Goal: Information Seeking & Learning: Compare options

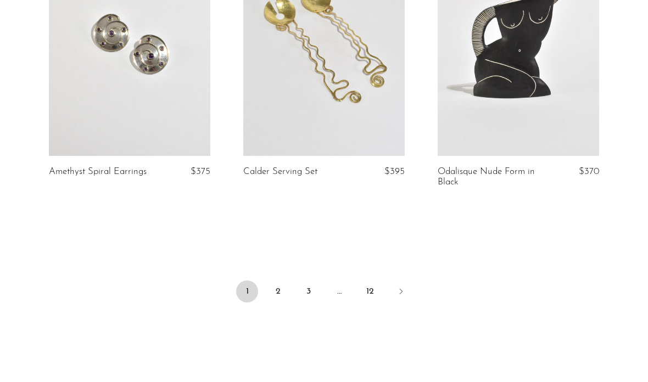
scroll to position [3265, 0]
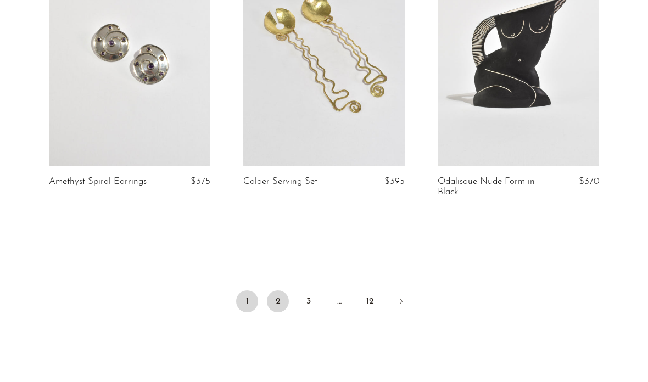
click at [279, 291] on link "2" at bounding box center [278, 302] width 22 height 22
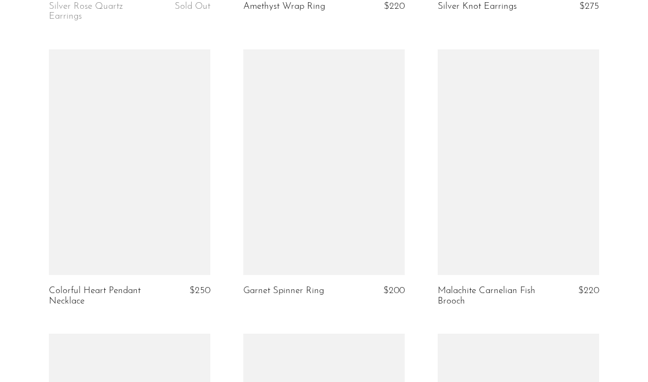
scroll to position [2871, 0]
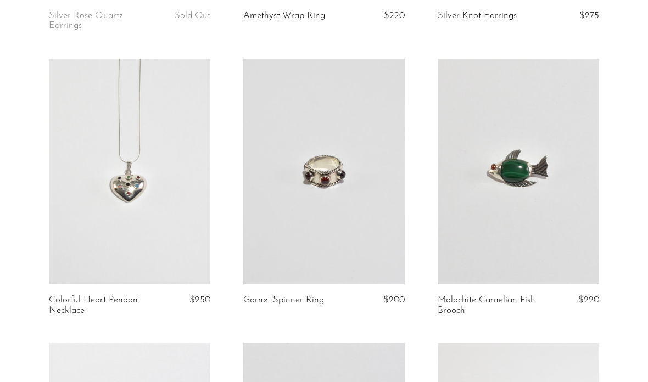
click at [62, 247] on link at bounding box center [130, 172] width 162 height 226
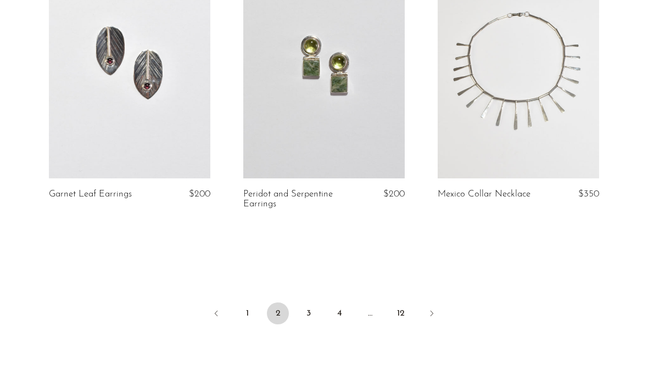
scroll to position [3265, 0]
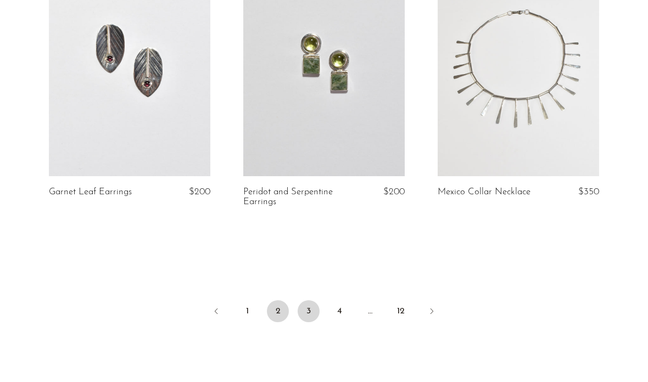
click at [306, 311] on link "3" at bounding box center [309, 312] width 22 height 22
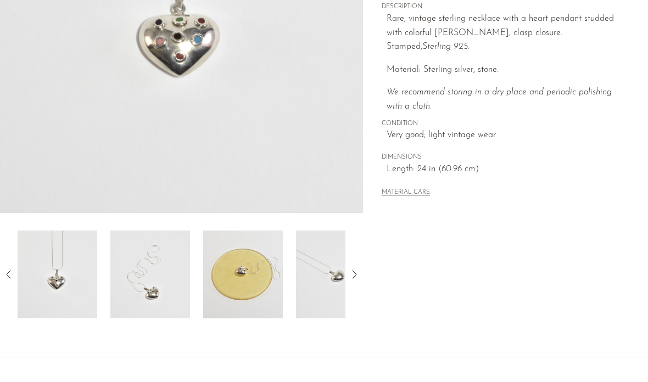
scroll to position [245, 0]
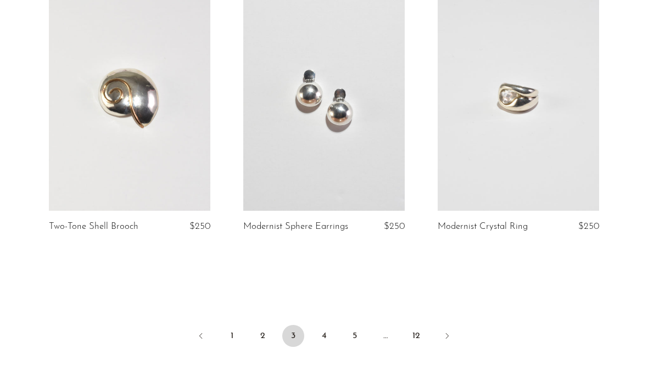
scroll to position [3263, 0]
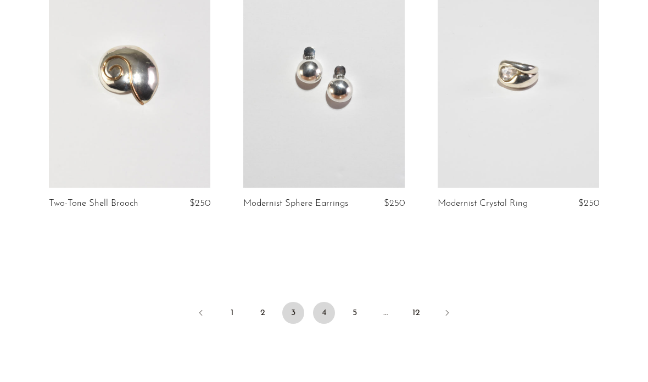
click at [326, 302] on link "4" at bounding box center [324, 313] width 22 height 22
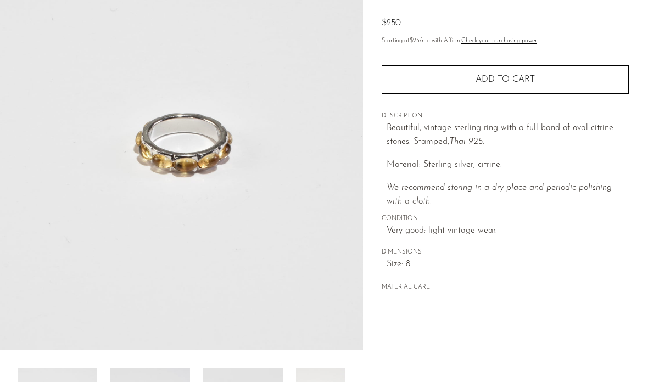
scroll to position [113, 0]
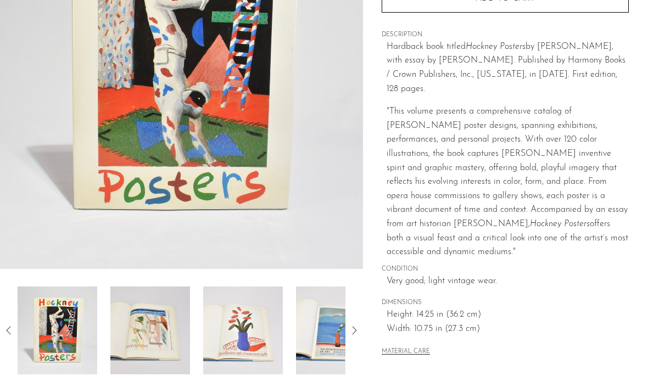
scroll to position [193, 0]
click at [132, 336] on img at bounding box center [150, 331] width 80 height 88
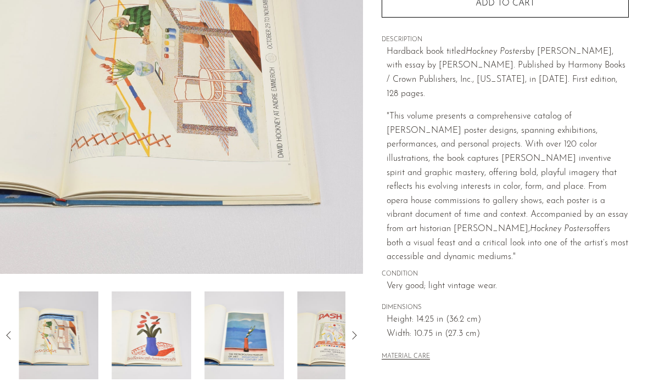
scroll to position [186, 0]
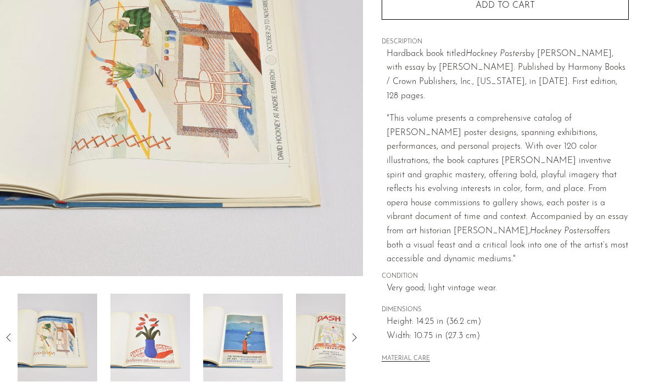
click at [80, 334] on img at bounding box center [58, 338] width 80 height 88
click at [74, 341] on img at bounding box center [58, 338] width 80 height 88
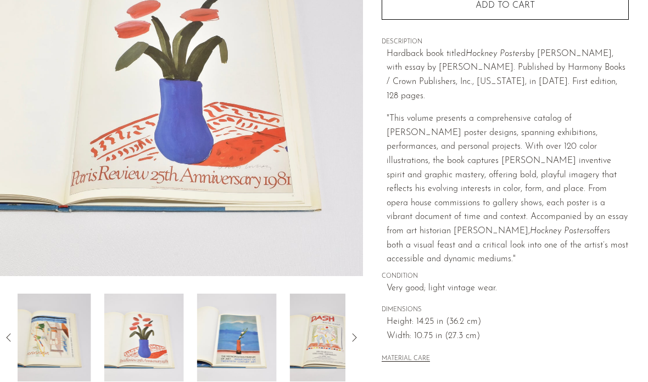
click at [126, 336] on img at bounding box center [144, 338] width 80 height 88
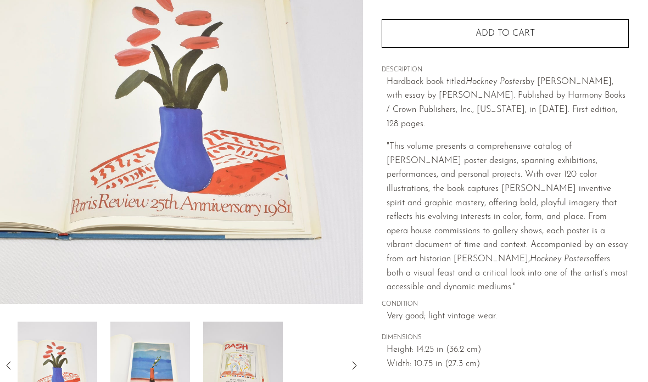
scroll to position [159, 0]
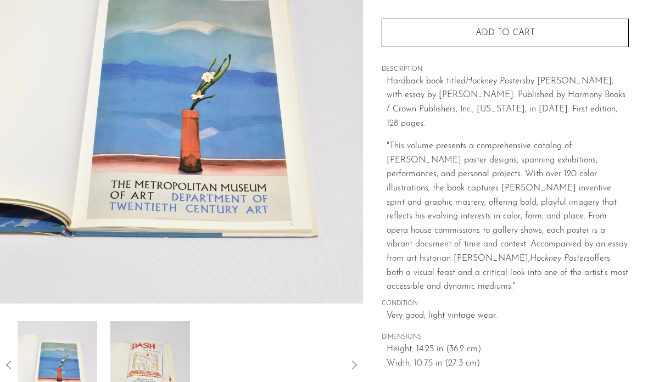
click at [126, 370] on img at bounding box center [150, 365] width 80 height 88
click at [132, 373] on img at bounding box center [150, 365] width 80 height 88
click at [138, 364] on img at bounding box center [150, 365] width 80 height 88
click at [141, 368] on img at bounding box center [150, 365] width 80 height 88
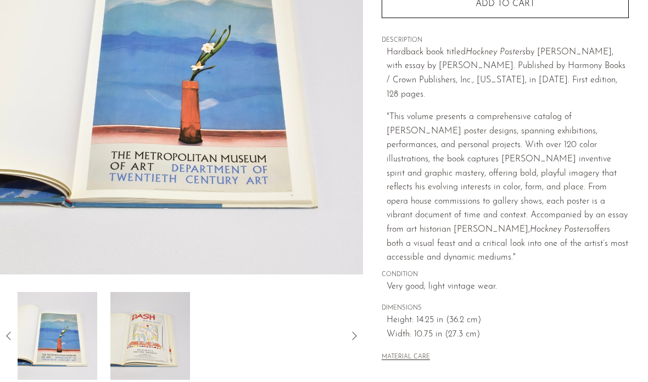
scroll to position [222, 0]
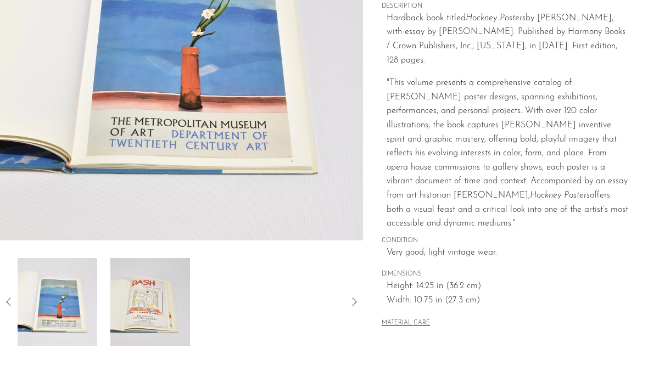
click at [167, 280] on img at bounding box center [150, 302] width 80 height 88
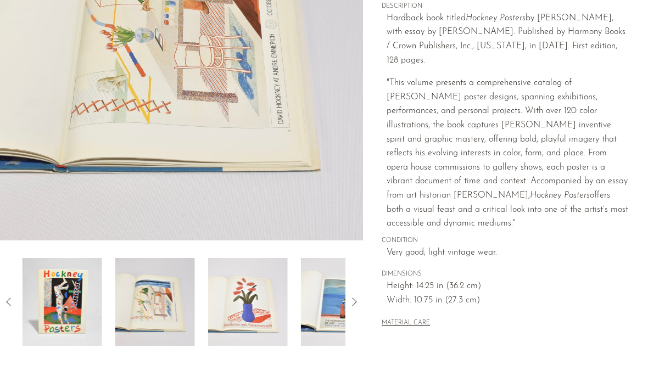
click at [181, 293] on div at bounding box center [182, 302] width 328 height 88
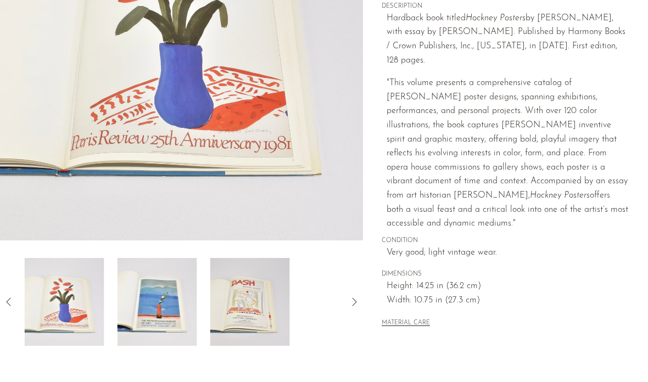
click at [171, 309] on img at bounding box center [158, 302] width 80 height 88
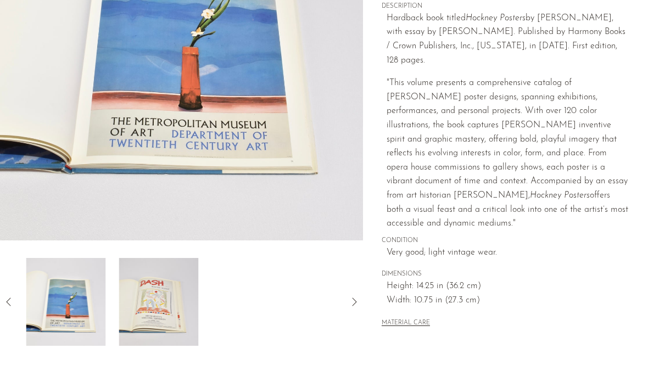
click at [164, 305] on img at bounding box center [159, 302] width 80 height 88
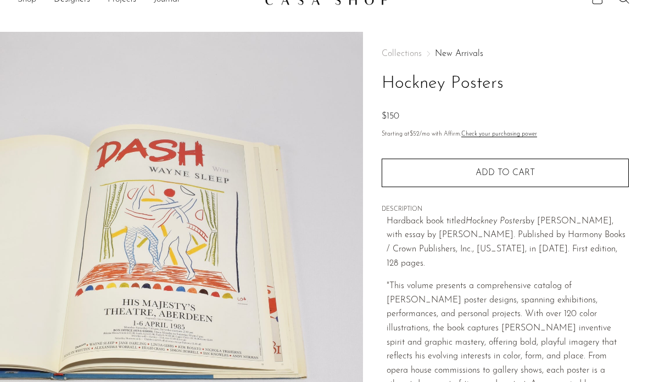
scroll to position [0, 0]
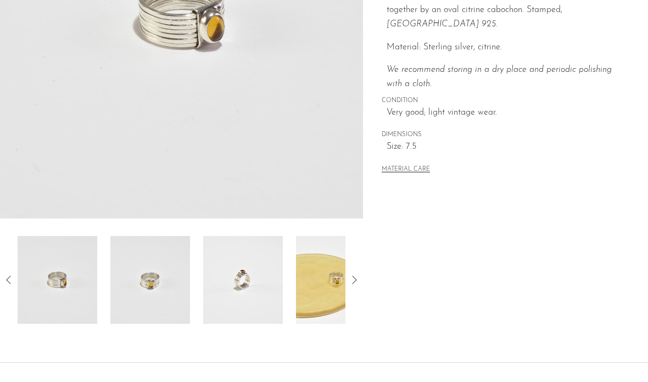
scroll to position [244, 0]
click at [129, 298] on img at bounding box center [150, 280] width 80 height 88
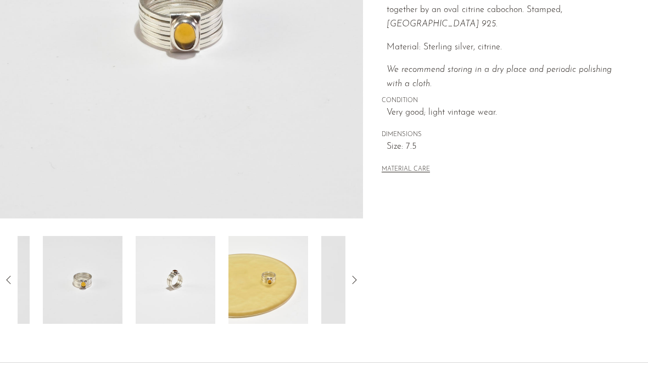
click at [130, 300] on div at bounding box center [182, 280] width 328 height 88
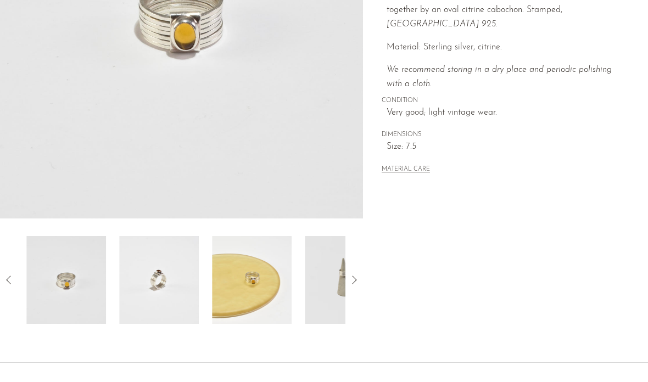
click at [126, 295] on img at bounding box center [159, 280] width 80 height 88
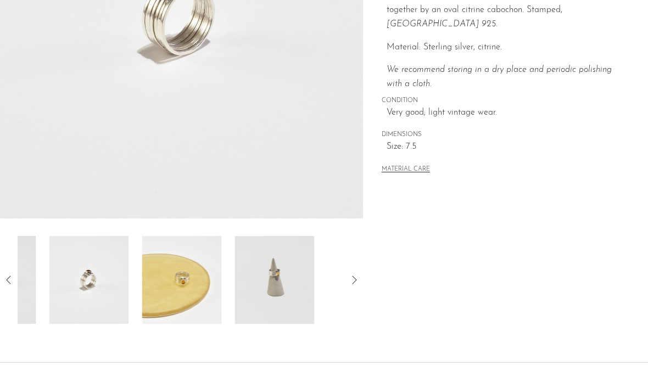
click at [127, 300] on div at bounding box center [182, 280] width 328 height 88
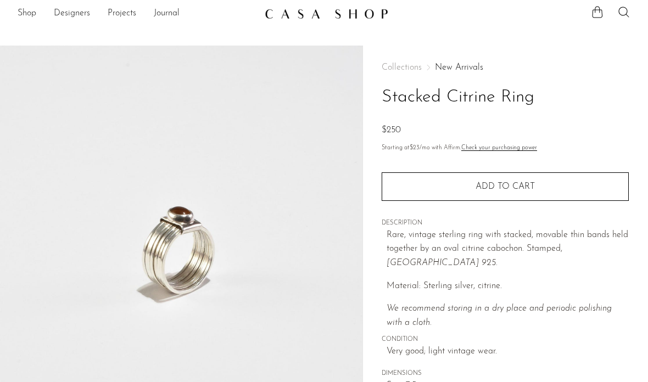
scroll to position [0, 0]
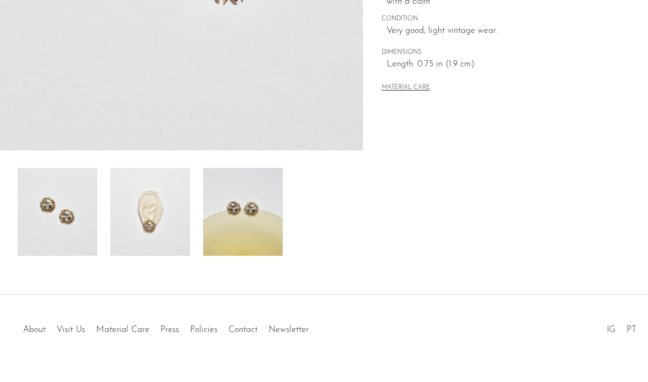
scroll to position [333, 0]
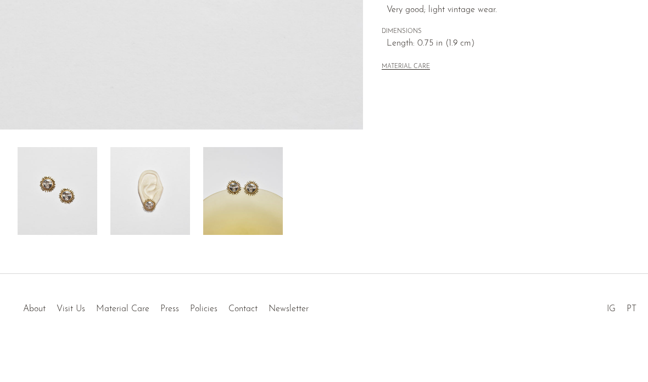
click at [165, 203] on img at bounding box center [150, 191] width 80 height 88
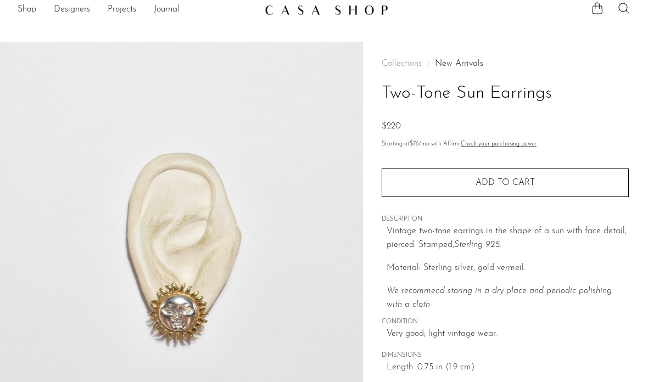
scroll to position [0, 0]
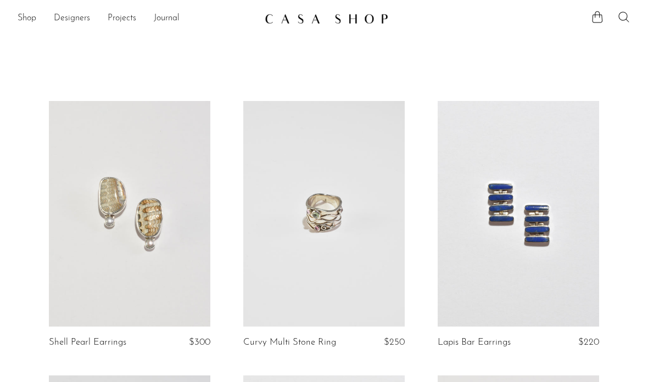
click at [624, 13] on icon at bounding box center [624, 16] width 13 height 13
click at [616, 24] on ul at bounding box center [611, 18] width 40 height 16
click at [627, 15] on icon at bounding box center [624, 16] width 13 height 13
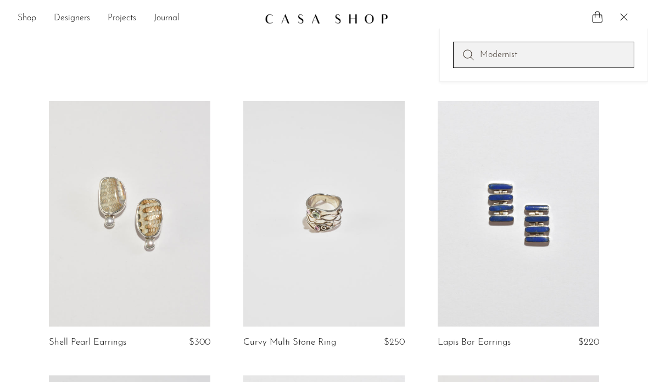
type input "Modernist"
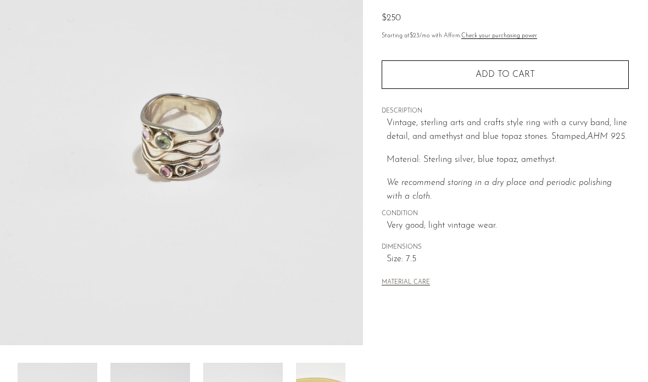
scroll to position [171, 0]
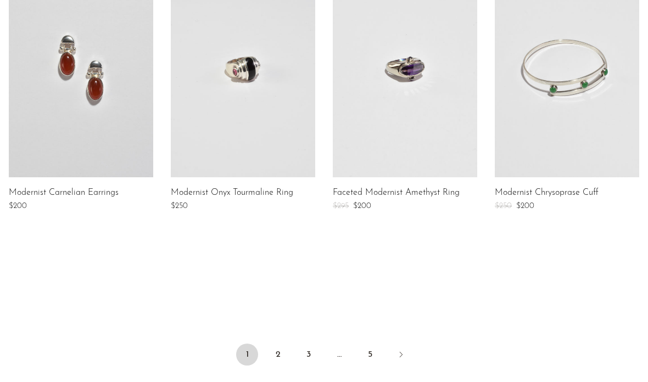
scroll to position [838, 0]
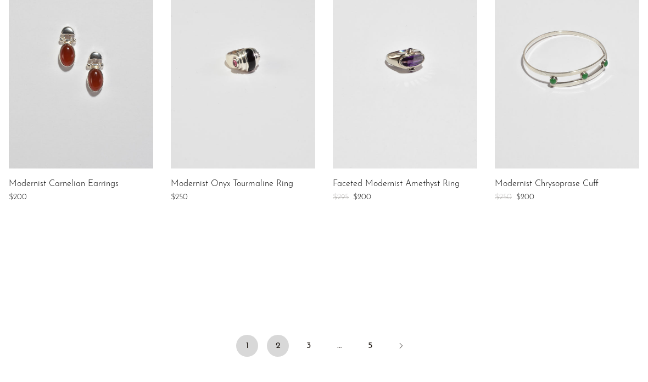
click at [278, 335] on link "2" at bounding box center [278, 346] width 22 height 22
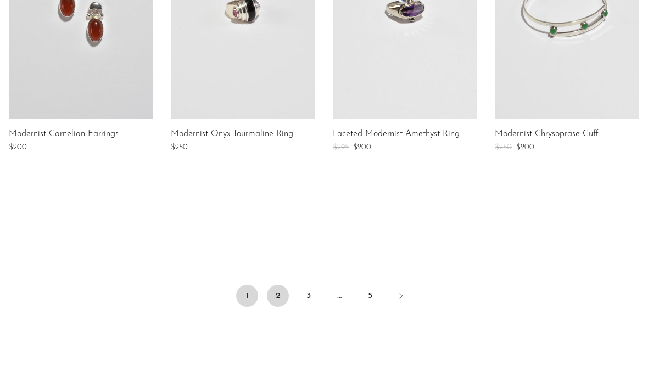
scroll to position [867, 0]
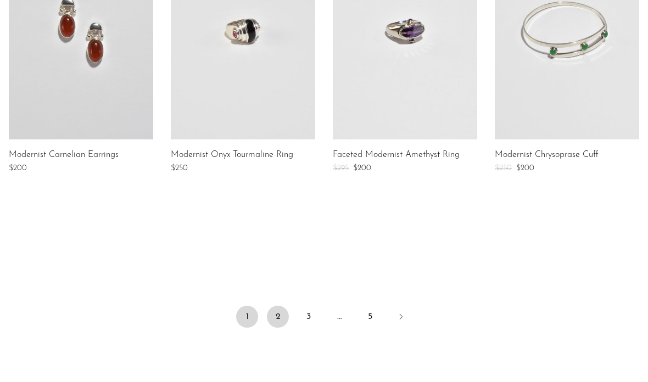
click at [275, 325] on link "2" at bounding box center [278, 317] width 22 height 22
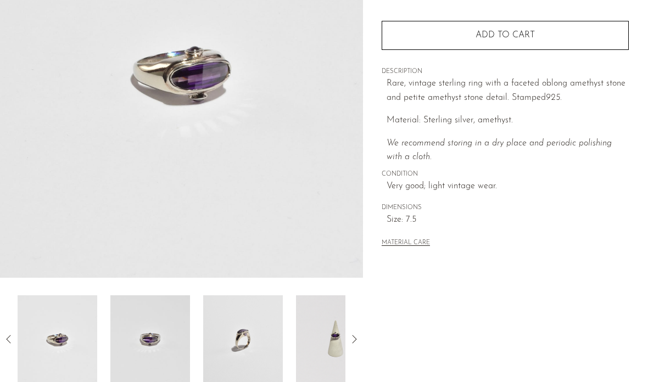
scroll to position [189, 0]
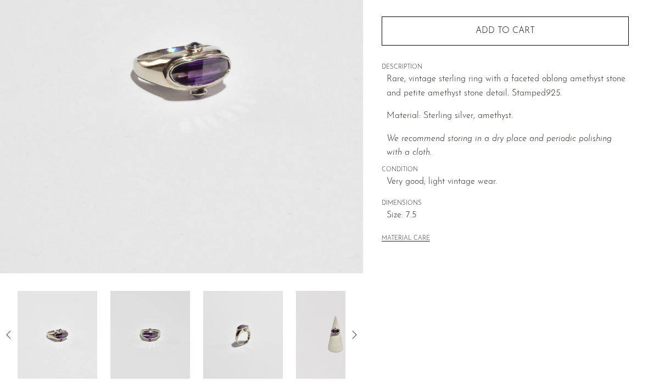
click at [296, 328] on img at bounding box center [336, 335] width 80 height 88
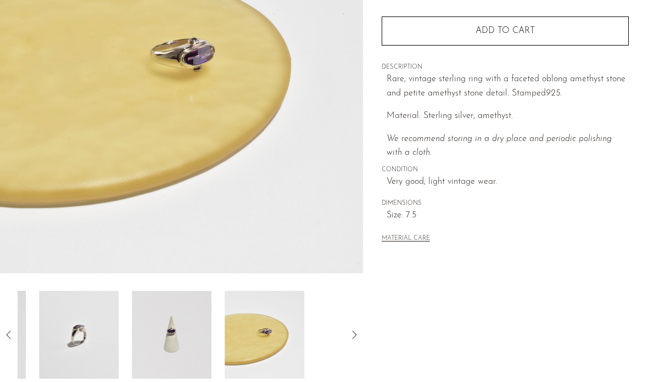
click at [261, 339] on div at bounding box center [182, 335] width 328 height 88
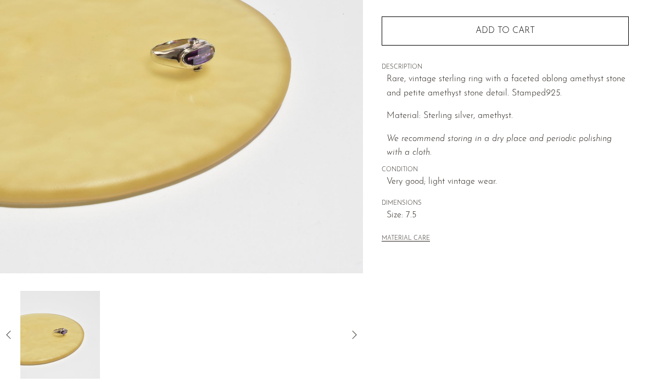
click at [6, 339] on icon at bounding box center [8, 335] width 13 height 13
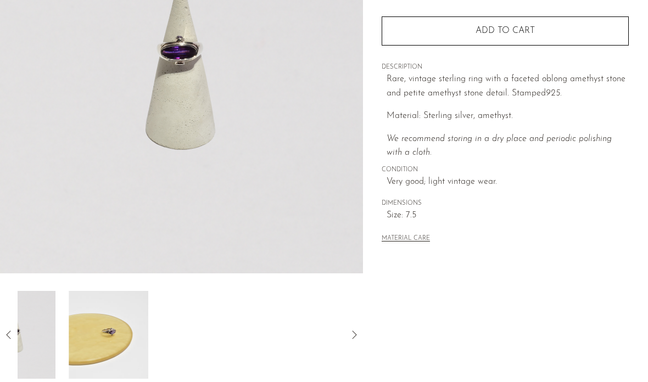
click at [12, 339] on icon at bounding box center [8, 335] width 13 height 13
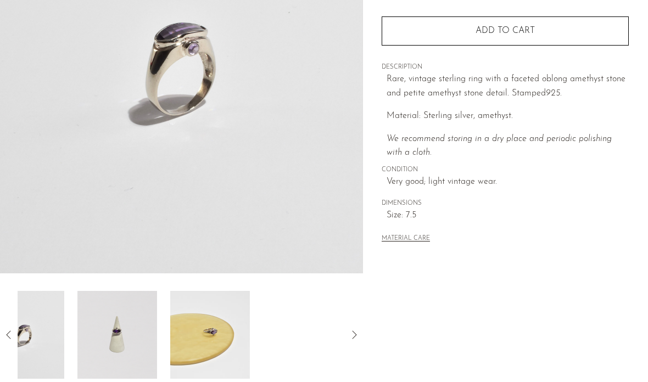
click at [13, 339] on icon at bounding box center [8, 335] width 13 height 13
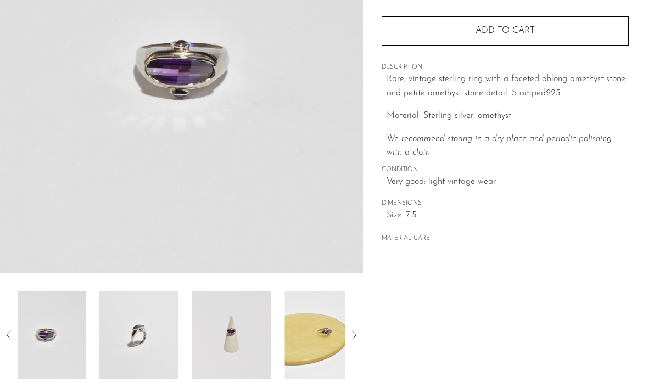
click at [8, 341] on icon at bounding box center [8, 335] width 13 height 13
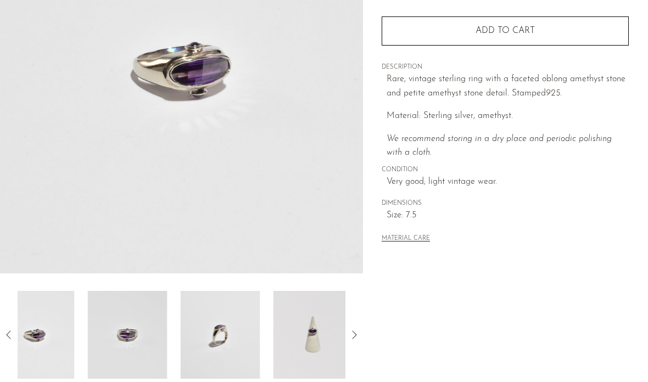
click at [6, 339] on icon at bounding box center [8, 335] width 13 height 13
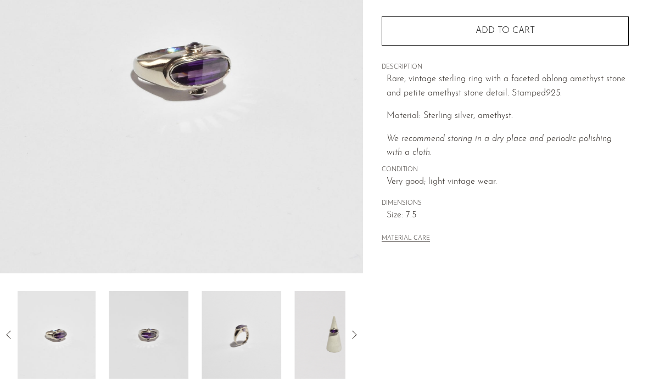
click at [5, 336] on icon at bounding box center [8, 335] width 13 height 13
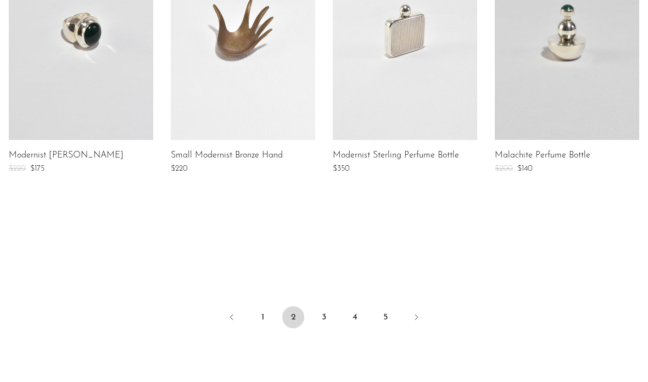
scroll to position [902, 0]
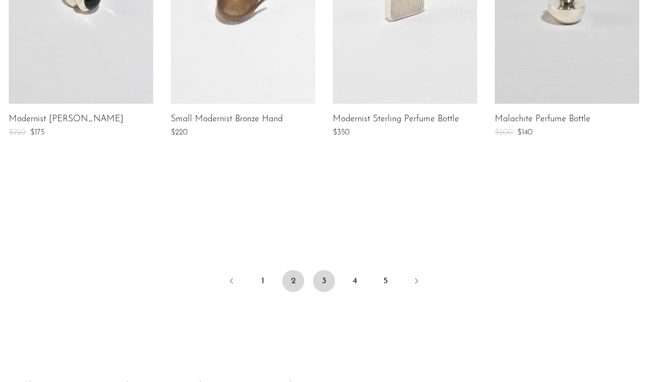
click at [330, 287] on link "3" at bounding box center [324, 281] width 22 height 22
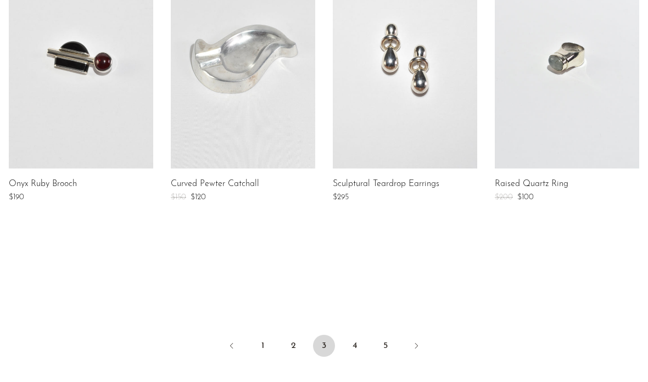
scroll to position [838, 0]
click at [356, 349] on link "4" at bounding box center [355, 346] width 22 height 22
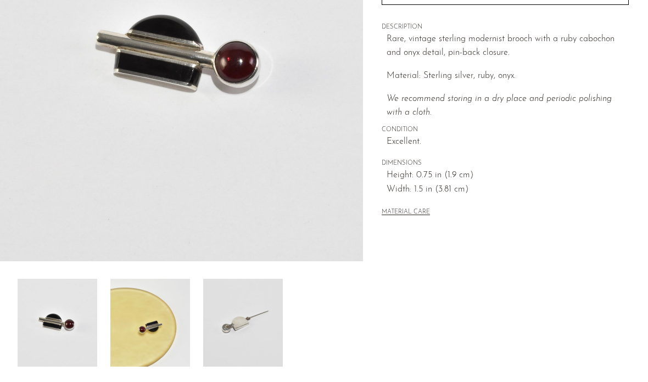
scroll to position [202, 0]
click at [158, 317] on img at bounding box center [150, 323] width 80 height 88
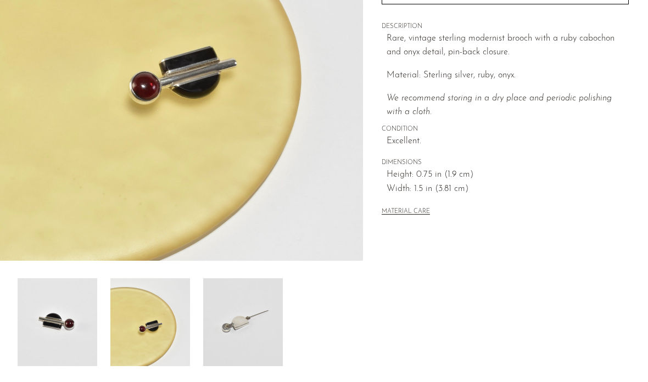
click at [204, 347] on img at bounding box center [243, 323] width 80 height 88
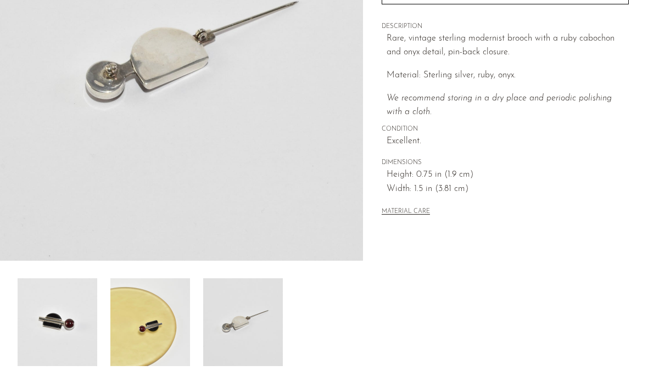
click at [49, 325] on img at bounding box center [58, 323] width 80 height 88
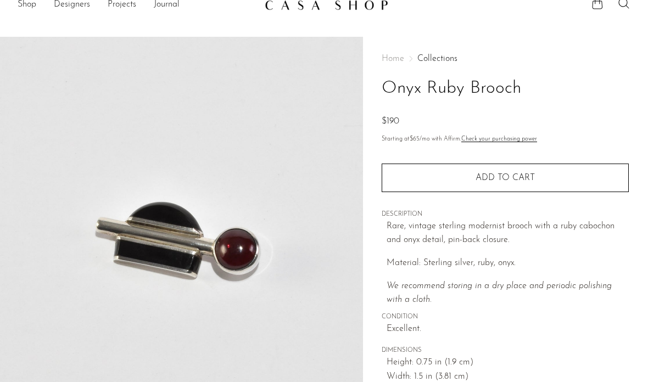
scroll to position [0, 0]
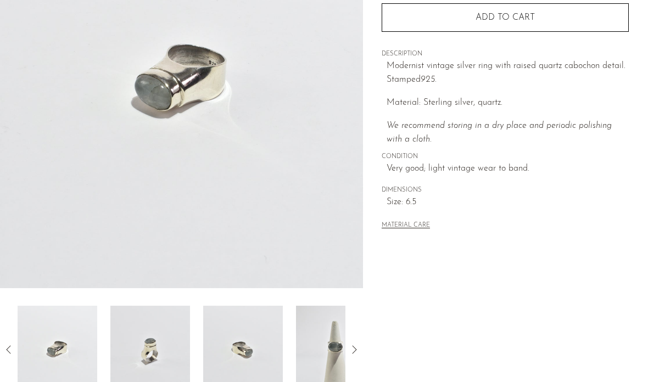
scroll to position [175, 0]
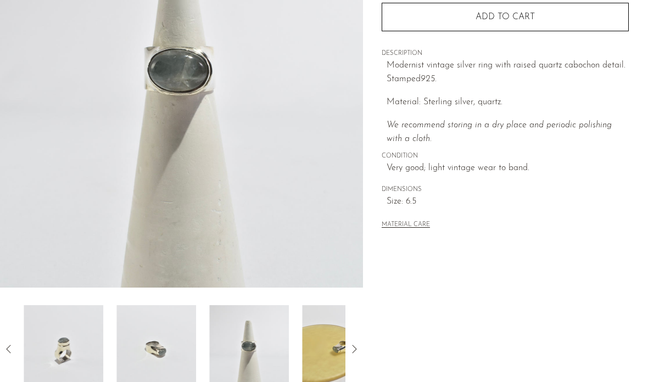
click at [337, 355] on img at bounding box center [342, 350] width 80 height 88
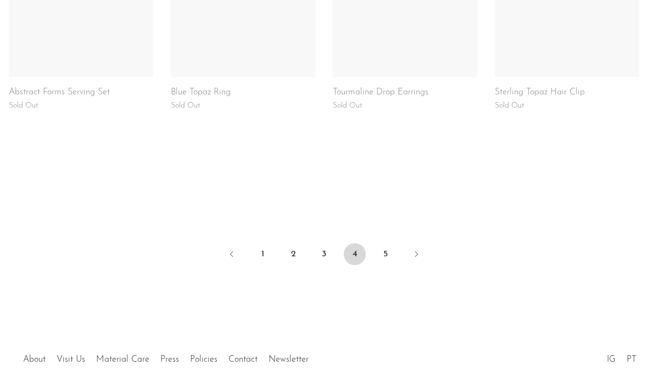
scroll to position [933, 0]
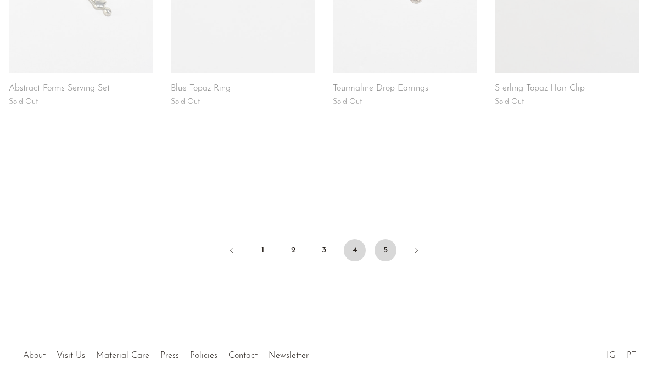
click at [390, 245] on link "5" at bounding box center [386, 251] width 22 height 22
